Goal: Information Seeking & Learning: Learn about a topic

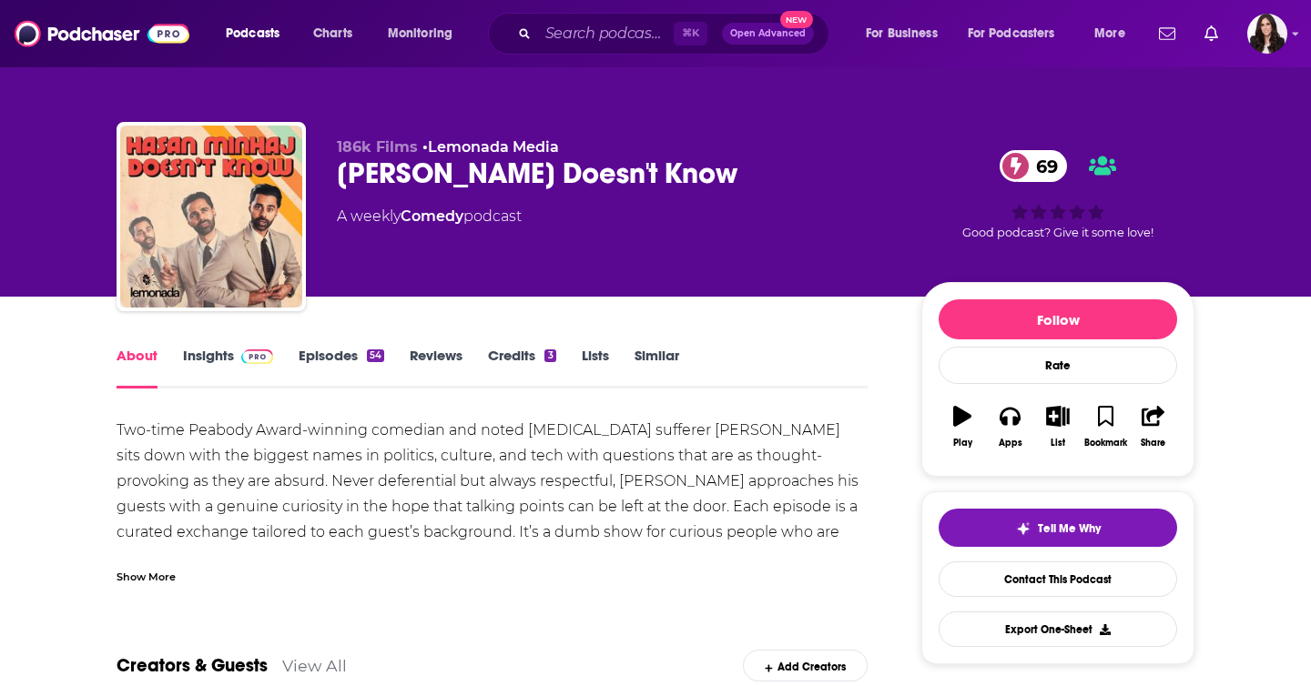
click at [229, 360] on link "Insights" at bounding box center [228, 368] width 90 height 42
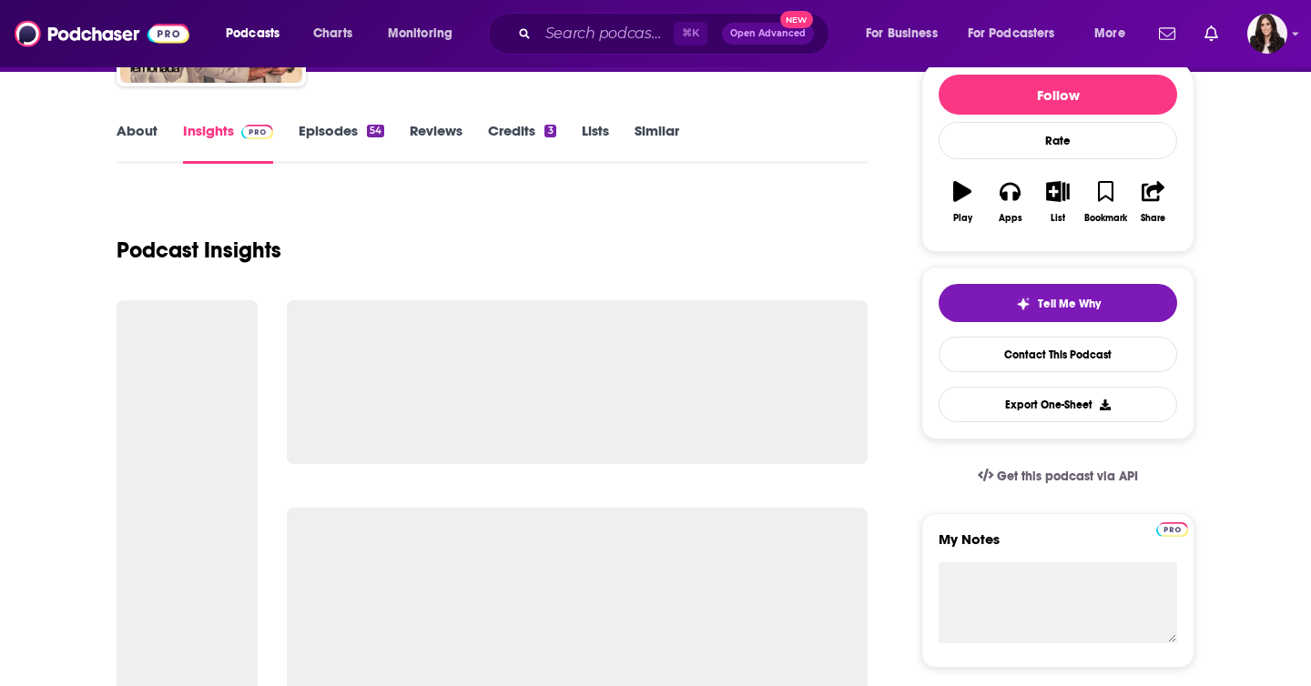
scroll to position [247, 0]
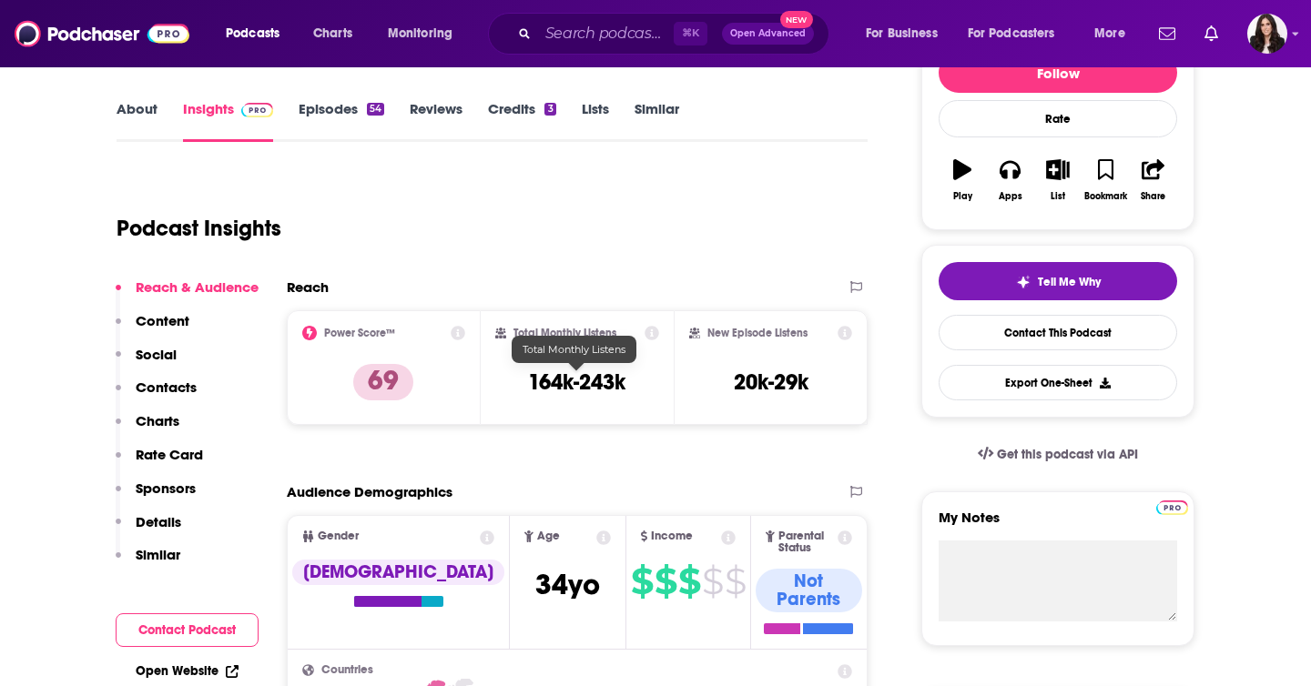
click at [537, 384] on h3 "164k-243k" at bounding box center [576, 382] width 97 height 27
drag, startPoint x: 537, startPoint y: 384, endPoint x: 619, endPoint y: 384, distance: 81.9
click at [619, 384] on h3 "164k-243k" at bounding box center [576, 382] width 97 height 27
copy h3 "164k-243k"
